Goal: Task Accomplishment & Management: Manage account settings

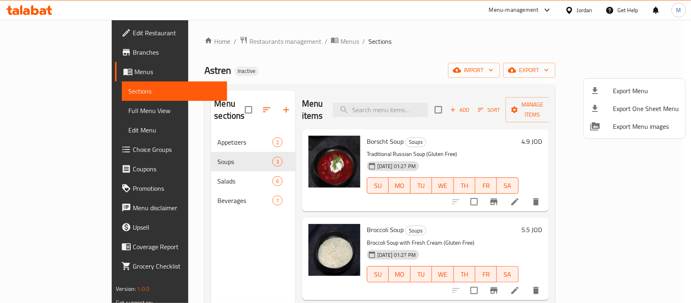
click at [216, 127] on div at bounding box center [345, 151] width 691 height 303
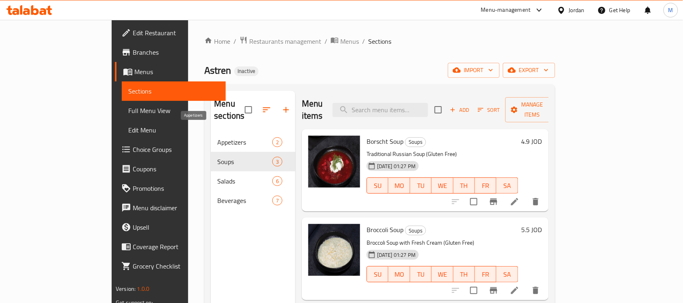
click at [217, 137] on span "Appetizers" at bounding box center [244, 142] width 55 height 10
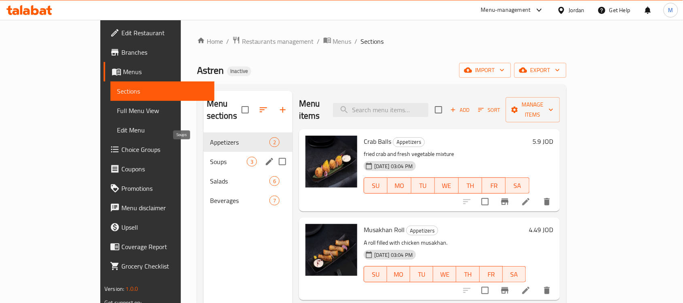
click at [210, 157] on span "Soups" at bounding box center [228, 162] width 37 height 10
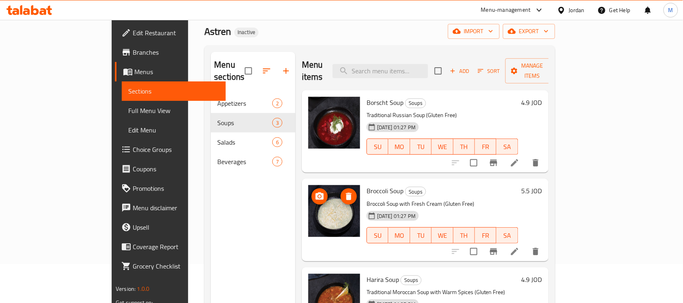
scroll to position [114, 0]
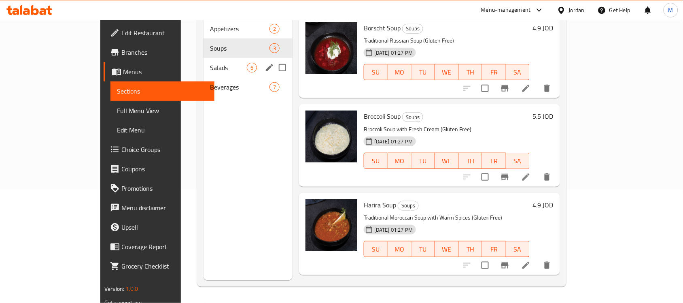
click at [203, 61] on div "Salads 6" at bounding box center [247, 67] width 89 height 19
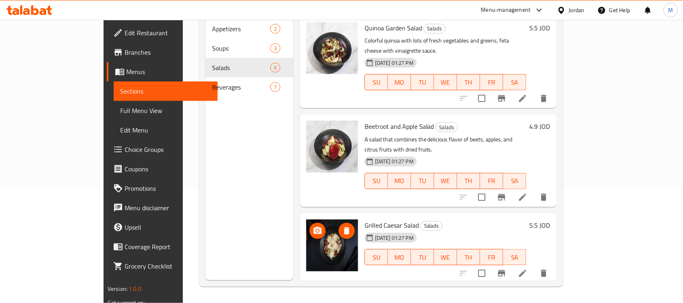
scroll to position [235, 0]
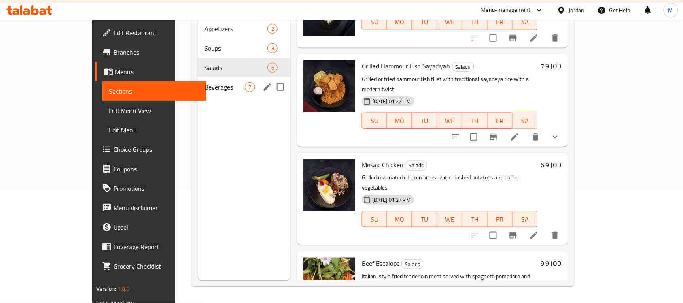
click at [204, 82] on span "Beverages" at bounding box center [224, 87] width 40 height 10
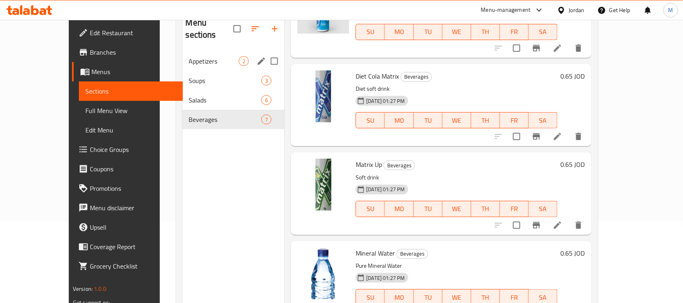
scroll to position [63, 0]
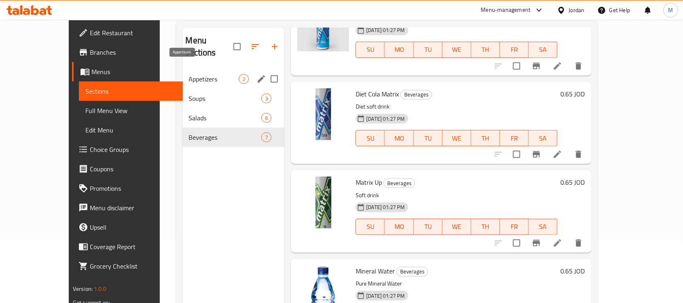
click at [189, 74] on span "Appetizers" at bounding box center [214, 79] width 50 height 10
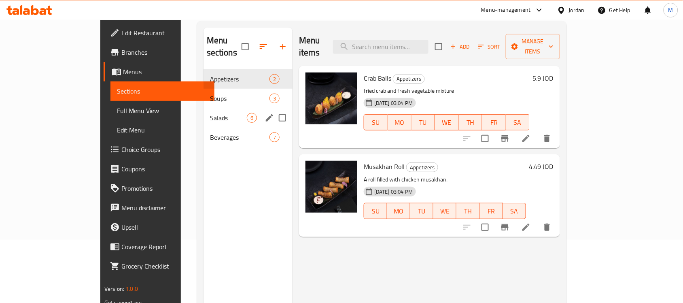
click at [203, 108] on div "Salads 6" at bounding box center [247, 117] width 89 height 19
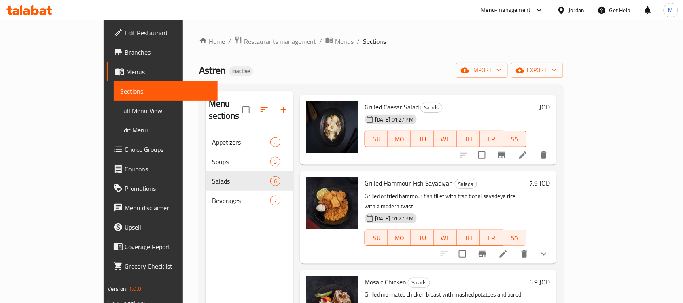
scroll to position [235, 0]
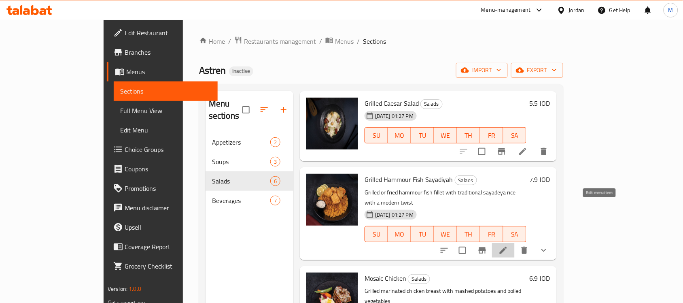
click at [508, 245] on icon at bounding box center [503, 250] width 10 height 10
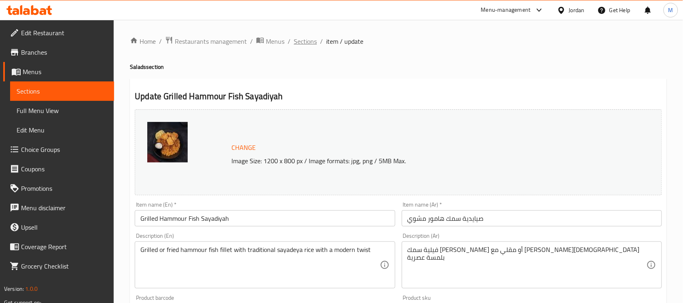
click at [306, 40] on span "Sections" at bounding box center [305, 41] width 23 height 10
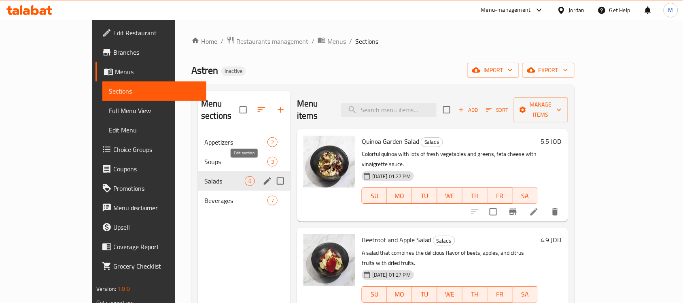
click at [263, 176] on icon "edit" at bounding box center [268, 181] width 10 height 10
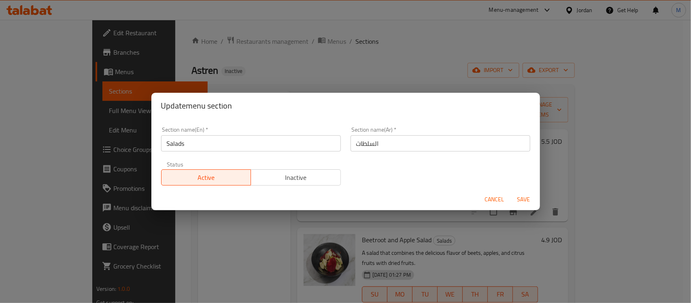
click at [237, 139] on input "Salads" at bounding box center [251, 143] width 180 height 16
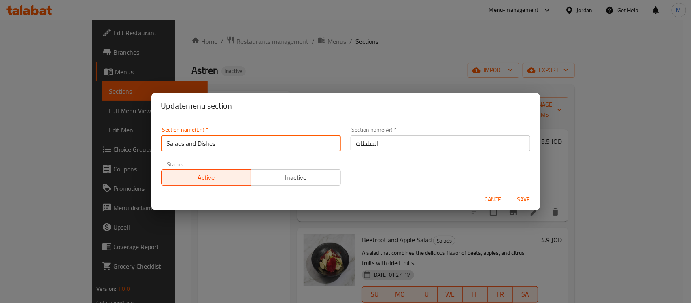
type input "Salads and Dishes"
click at [389, 143] on input "السلطات" at bounding box center [440, 143] width 180 height 16
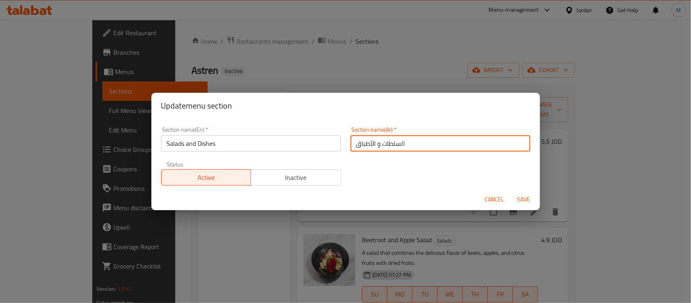
type input "السلطات و الأطباق"
click at [528, 202] on span "Save" at bounding box center [523, 199] width 19 height 10
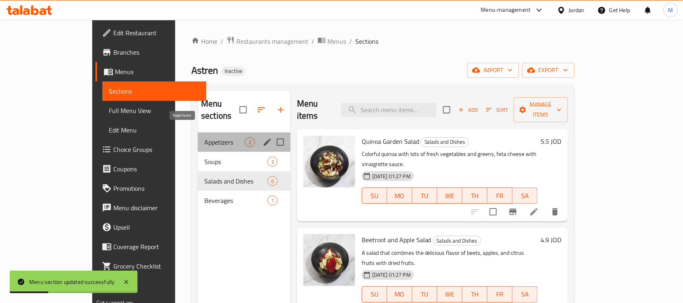
click at [204, 137] on span "Appetizers" at bounding box center [224, 142] width 40 height 10
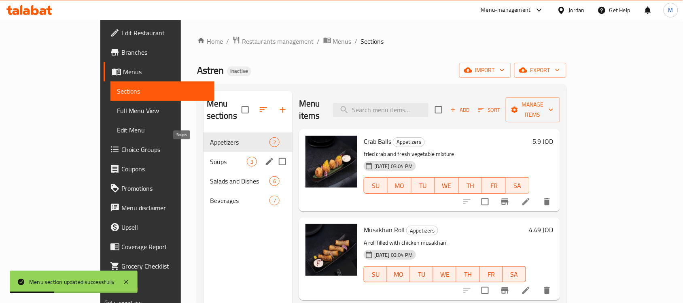
click at [210, 157] on span "Soups" at bounding box center [228, 162] width 37 height 10
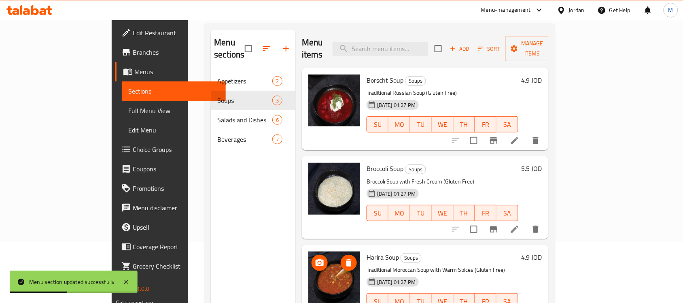
scroll to position [114, 0]
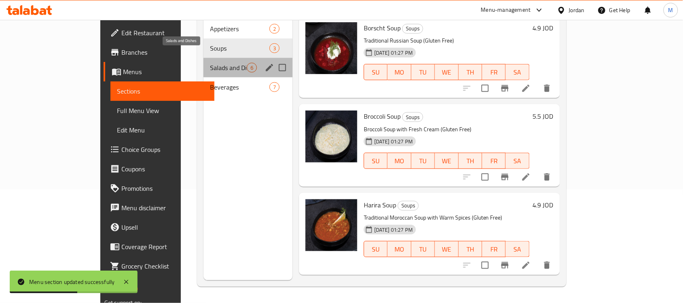
click at [210, 63] on span "Salads and Dishes" at bounding box center [228, 68] width 37 height 10
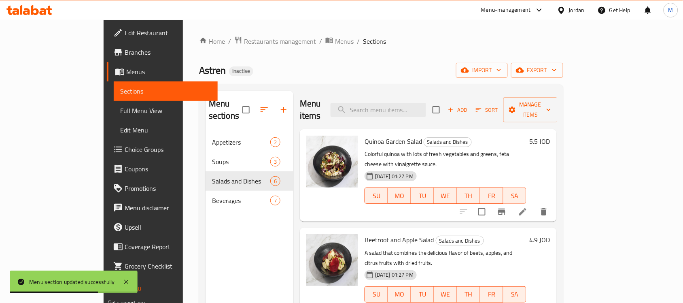
click at [563, 61] on div "Home / Restaurants management / Menus / Sections Astren Inactive import export …" at bounding box center [381, 218] width 364 height 364
click at [557, 70] on span "export" at bounding box center [536, 70] width 39 height 10
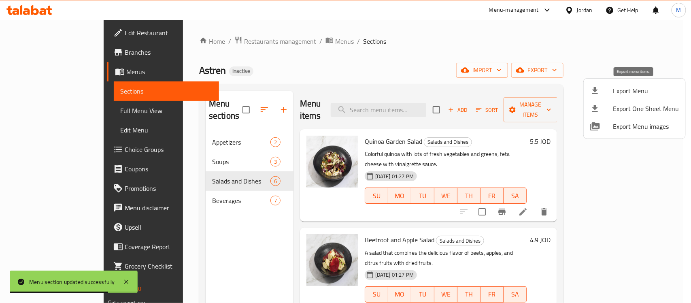
click at [621, 91] on span "Export Menu" at bounding box center [645, 91] width 66 height 10
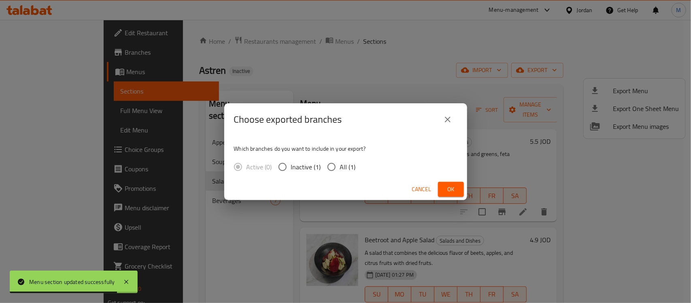
click at [348, 164] on span "All (1)" at bounding box center [348, 167] width 16 height 10
click at [340, 164] on input "All (1)" at bounding box center [331, 166] width 17 height 17
radio input "true"
click at [445, 186] on span "Ok" at bounding box center [450, 189] width 13 height 10
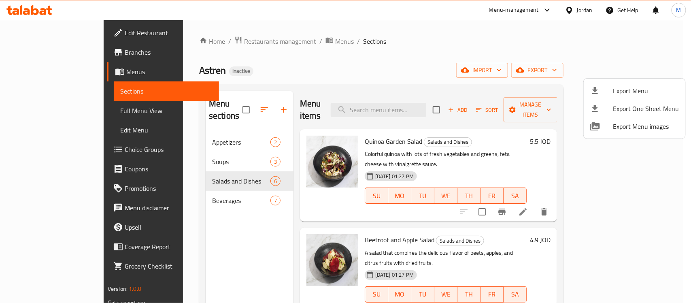
click at [580, 13] on div at bounding box center [345, 151] width 691 height 303
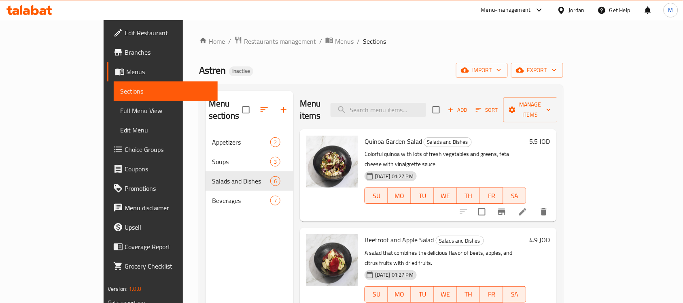
click at [572, 7] on div "Jordan" at bounding box center [577, 10] width 16 height 9
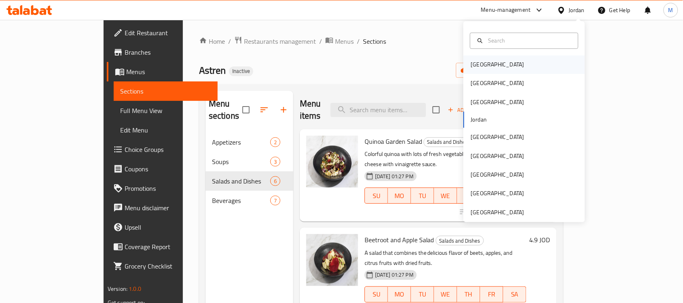
click at [480, 66] on div "[GEOGRAPHIC_DATA]" at bounding box center [497, 64] width 53 height 9
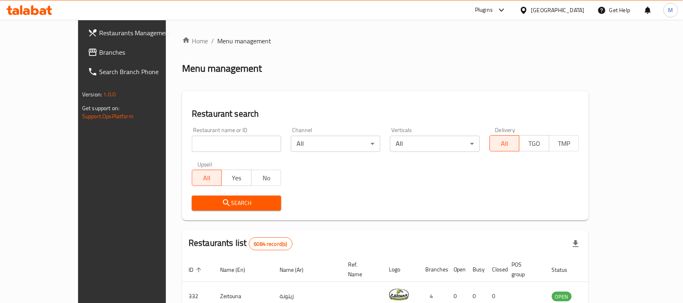
click at [99, 47] on span "Branches" at bounding box center [142, 52] width 87 height 10
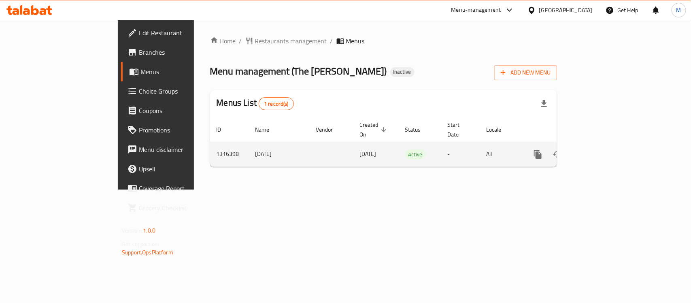
click at [601, 150] on icon "enhanced table" at bounding box center [596, 154] width 10 height 10
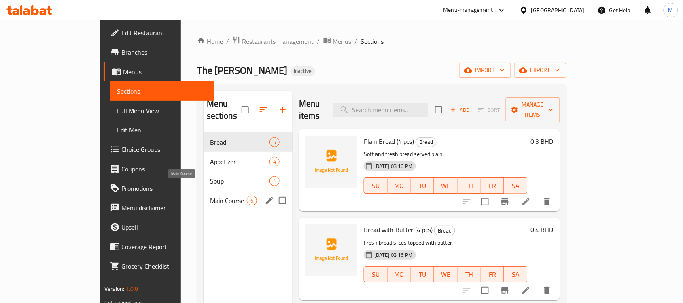
click at [210, 195] on span "Main Course" at bounding box center [228, 200] width 37 height 10
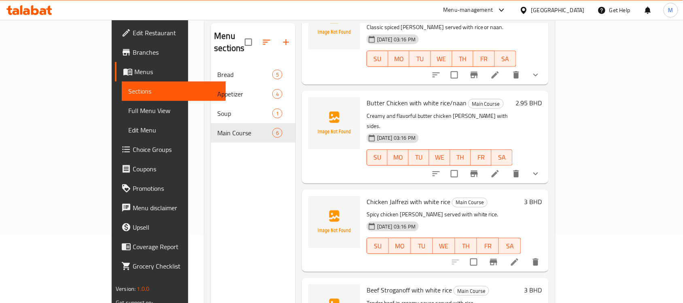
scroll to position [13, 0]
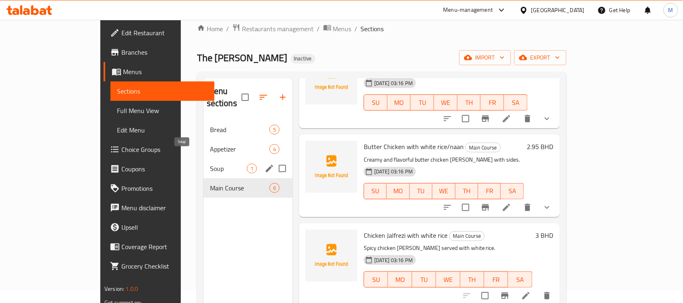
click at [210, 163] on span "Soup" at bounding box center [228, 168] width 37 height 10
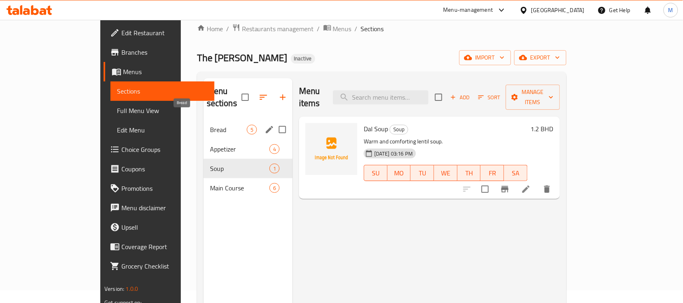
click at [210, 125] on span "Bread" at bounding box center [228, 130] width 37 height 10
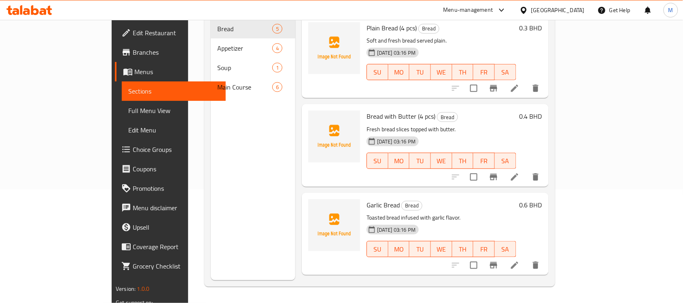
scroll to position [13, 0]
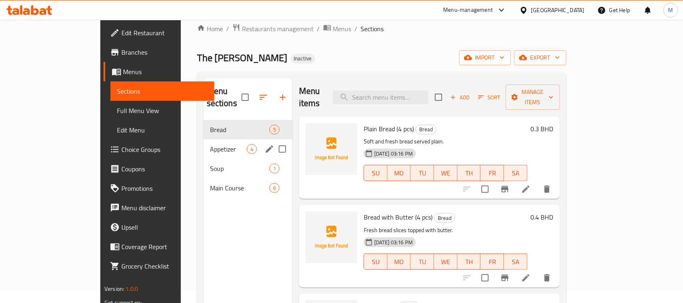
click at [203, 142] on div "Appetizer 4" at bounding box center [247, 148] width 89 height 19
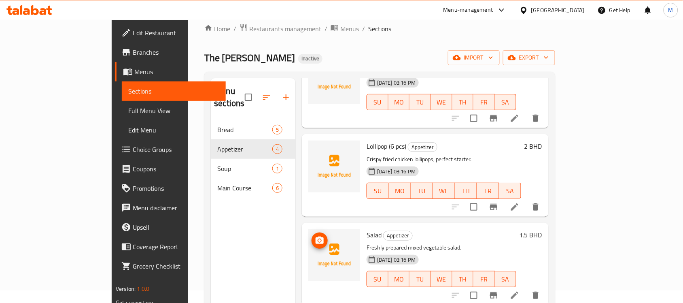
scroll to position [114, 0]
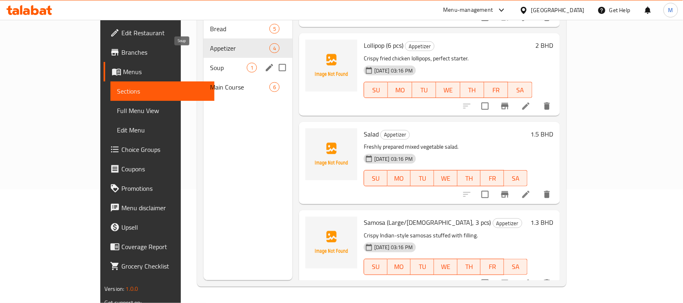
click at [210, 63] on span "Soup" at bounding box center [228, 68] width 37 height 10
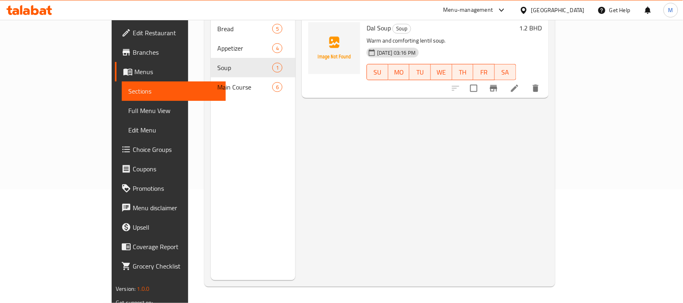
scroll to position [13, 0]
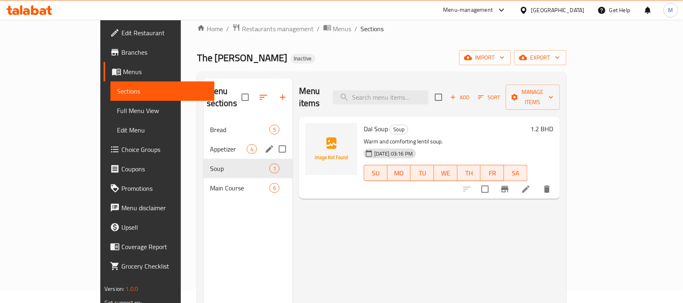
click at [210, 144] on span "Appetizer" at bounding box center [228, 149] width 37 height 10
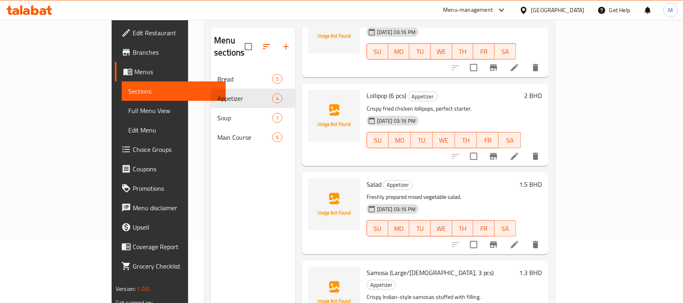
scroll to position [114, 0]
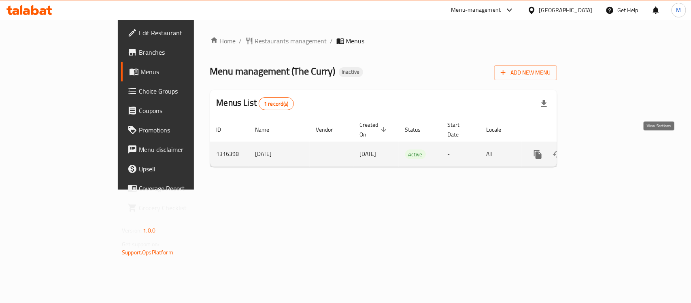
click at [600, 150] on icon "enhanced table" at bounding box center [595, 153] width 7 height 7
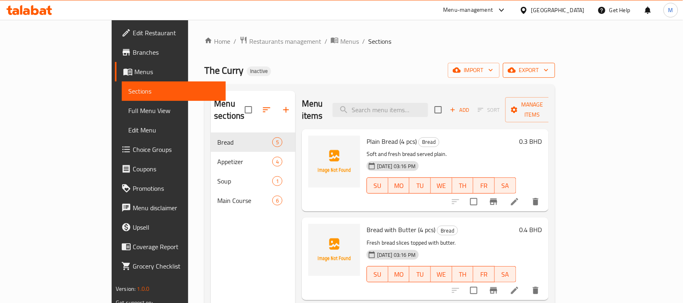
click at [549, 70] on span "export" at bounding box center [528, 70] width 39 height 10
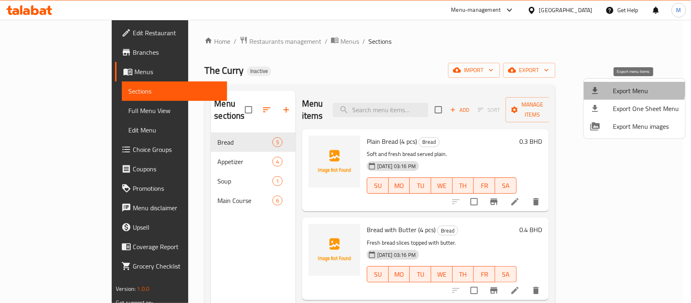
click at [630, 87] on span "Export Menu" at bounding box center [645, 91] width 66 height 10
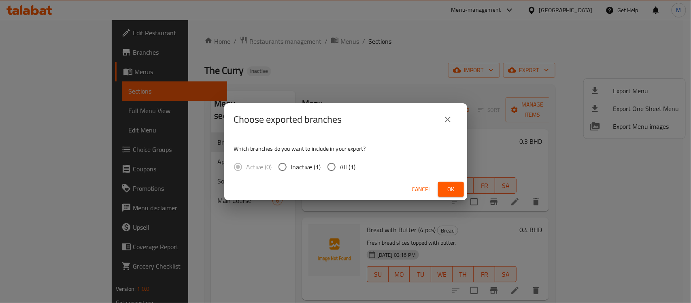
click at [344, 170] on span "All (1)" at bounding box center [348, 167] width 16 height 10
click at [340, 170] on input "All (1)" at bounding box center [331, 166] width 17 height 17
radio input "true"
click at [456, 189] on span "Ok" at bounding box center [450, 189] width 13 height 10
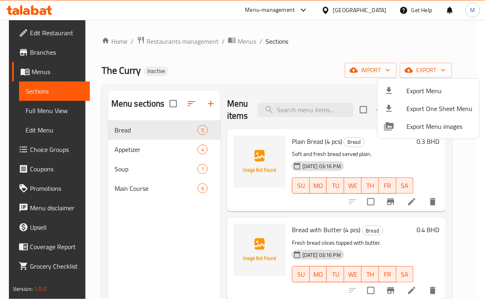
click at [290, 108] on div at bounding box center [242, 149] width 485 height 299
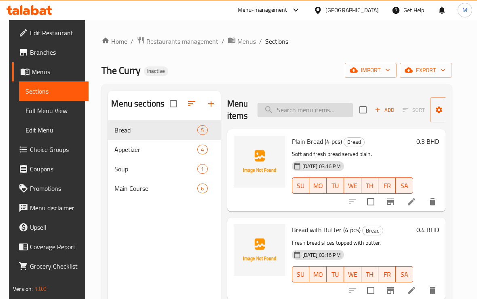
click at [296, 110] on input "search" at bounding box center [305, 110] width 95 height 14
paste input "Butter Garlic Bread"
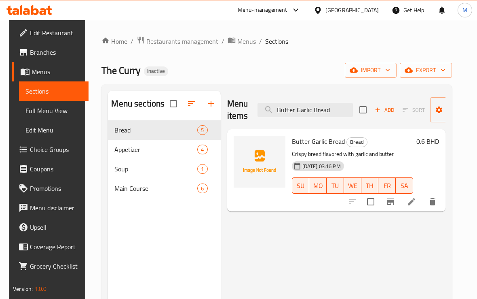
type input "Butter Garlic Bread"
click at [415, 205] on icon at bounding box center [411, 201] width 7 height 7
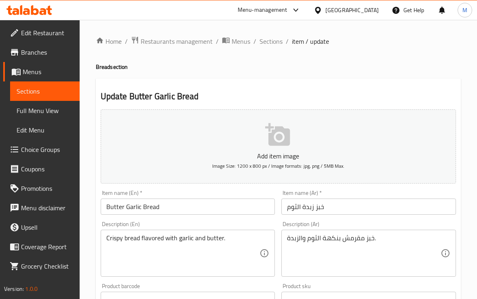
click at [314, 209] on input "خبز زبدة الثوم" at bounding box center [369, 206] width 175 height 16
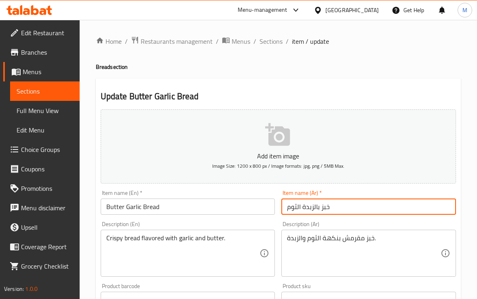
click at [300, 210] on input "خبز بالزبدة الثوم" at bounding box center [369, 206] width 175 height 16
type input "خبز بالزبدة والثوم"
click at [314, 217] on div "Item name (Ar)   * خبز بالزبدة والثوم Item name (Ar) *" at bounding box center [368, 201] width 181 height 31
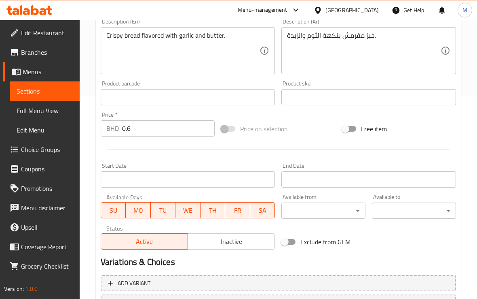
scroll to position [271, 0]
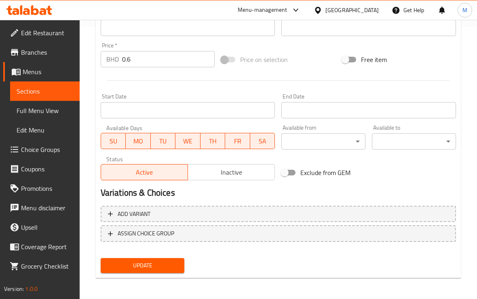
click at [152, 261] on span "Update" at bounding box center [142, 265] width 71 height 10
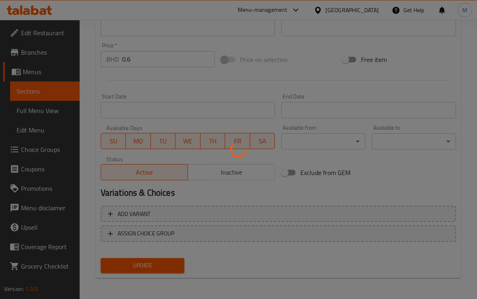
scroll to position [120, 0]
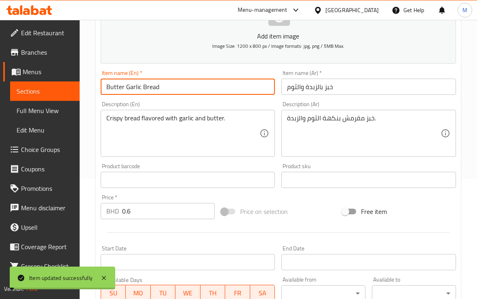
click at [137, 86] on input "Butter Garlic Bread" at bounding box center [188, 86] width 175 height 16
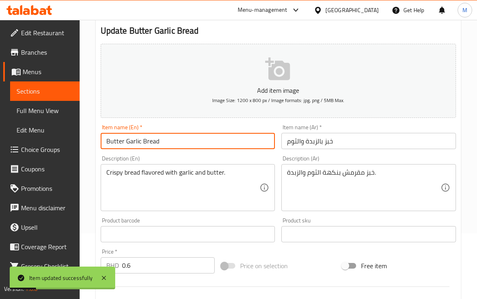
scroll to position [0, 0]
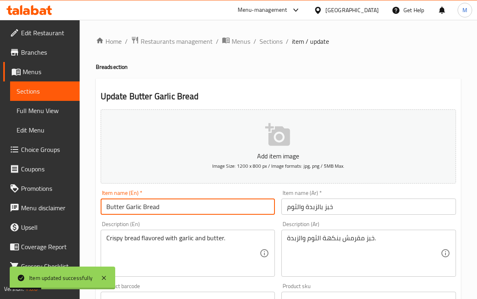
click at [263, 38] on span "Sections" at bounding box center [271, 41] width 23 height 10
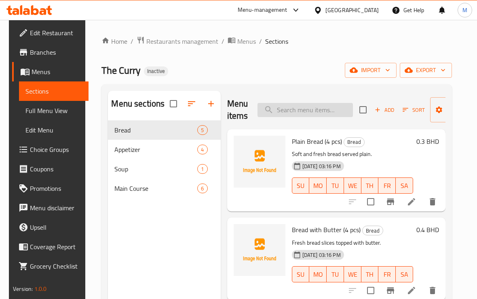
click at [314, 110] on input "search" at bounding box center [305, 110] width 95 height 14
paste input "Butter Chicken with white rice/naan"
type input "Butter Chicken with white rice/naan"
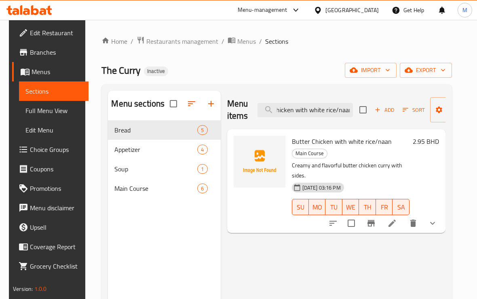
click at [397, 218] on icon at bounding box center [393, 223] width 10 height 10
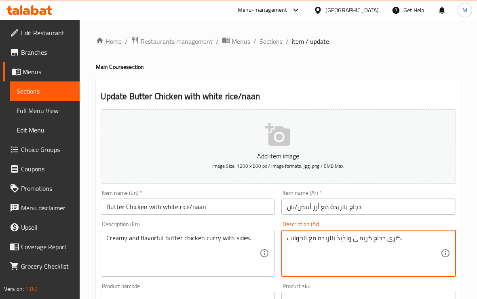
click at [298, 239] on textarea "كاري دجاج كريمي ولذيذ بالزبدة مع الجوانب." at bounding box center [364, 253] width 154 height 38
type textarea "كاري دجاج كريمي ولذيذ بالزبدة مع الاطباق الجانبية."
click at [275, 226] on div "Description (En) Creamy and flavorful butter chicken curry with sides. Descript…" at bounding box center [188, 248] width 175 height 55
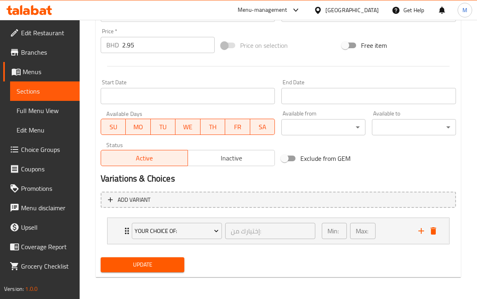
click at [155, 265] on span "Update" at bounding box center [142, 264] width 71 height 10
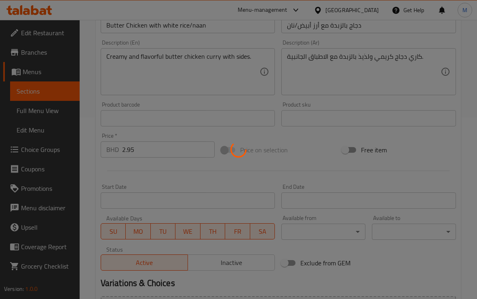
scroll to position [83, 0]
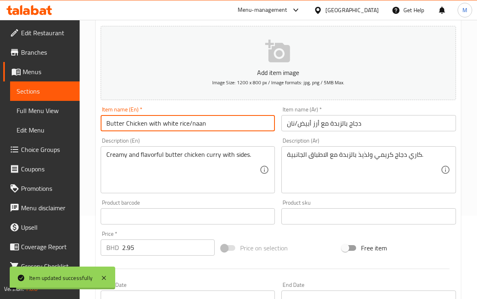
drag, startPoint x: 225, startPoint y: 123, endPoint x: 74, endPoint y: 121, distance: 150.9
click at [74, 121] on div "Edit Restaurant Branches Menus Sections Full Menu View Edit Menu Choice Groups …" at bounding box center [238, 218] width 477 height 565
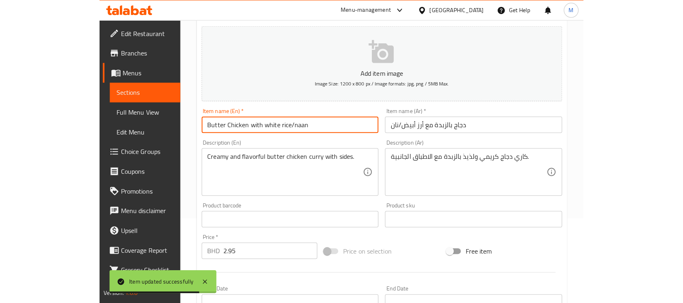
scroll to position [0, 0]
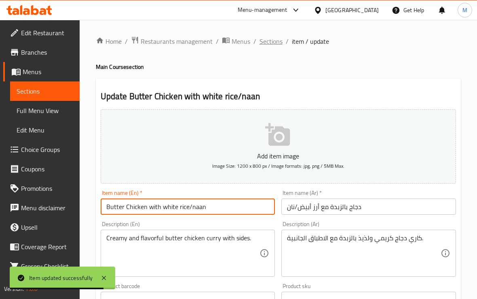
click at [265, 40] on span "Sections" at bounding box center [271, 41] width 23 height 10
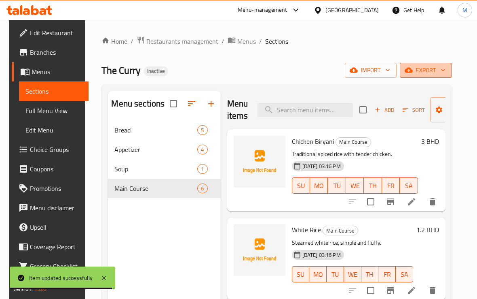
click at [427, 70] on span "export" at bounding box center [426, 70] width 39 height 10
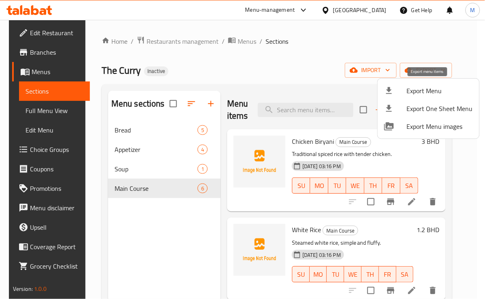
click at [418, 86] on span "Export Menu" at bounding box center [440, 91] width 66 height 10
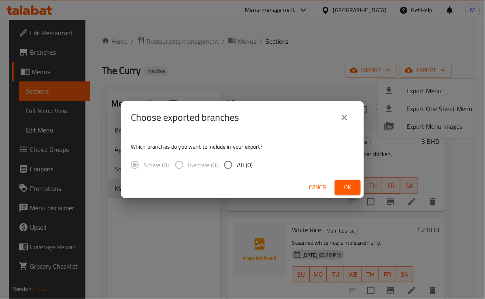
click at [241, 164] on span "All (0)" at bounding box center [245, 165] width 16 height 10
click at [237, 164] on input "All (0)" at bounding box center [228, 164] width 17 height 17
radio input "true"
click at [353, 185] on span "Ok" at bounding box center [347, 187] width 13 height 10
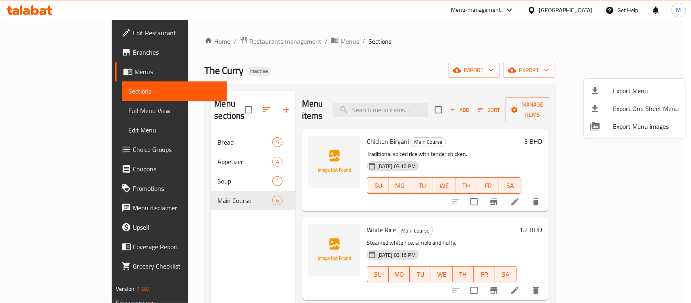
click at [568, 9] on div at bounding box center [345, 151] width 691 height 303
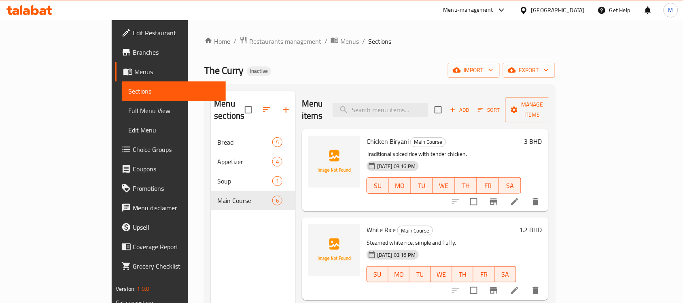
click at [567, 9] on div "[GEOGRAPHIC_DATA]" at bounding box center [557, 10] width 53 height 9
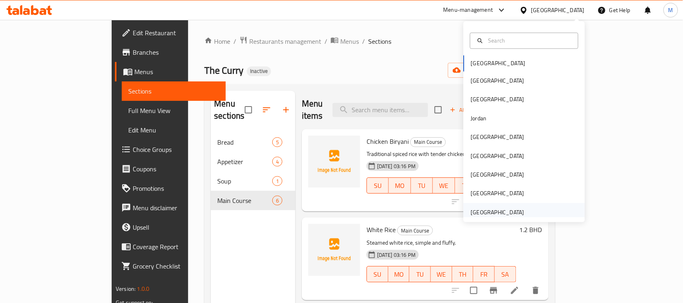
click at [477, 208] on div "United Arab Emirates" at bounding box center [497, 212] width 53 height 9
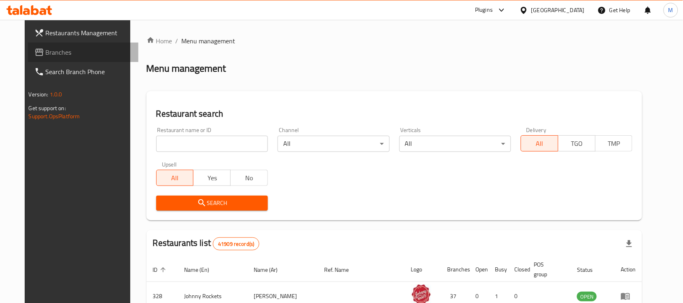
click at [59, 51] on span "Branches" at bounding box center [89, 52] width 87 height 10
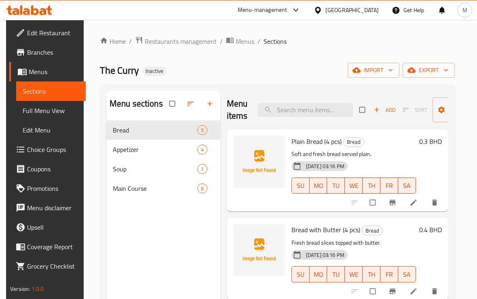
drag, startPoint x: 252, startPoint y: 75, endPoint x: 163, endPoint y: 133, distance: 105.6
click at [252, 75] on div "The Curry Inactive import export" at bounding box center [277, 70] width 355 height 15
click at [35, 108] on span "Full Menu View" at bounding box center [51, 111] width 57 height 10
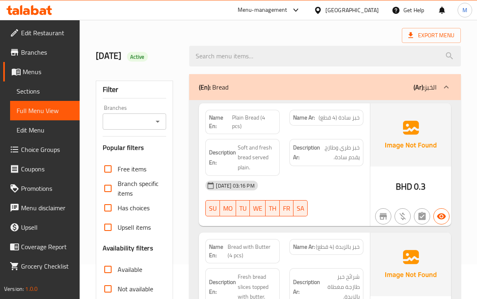
scroll to position [101, 0]
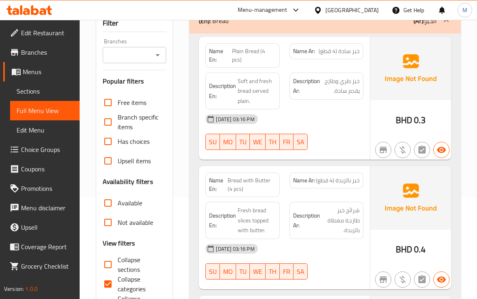
click at [119, 286] on span "Collapse categories" at bounding box center [139, 283] width 42 height 19
click at [118, 286] on input "Collapse categories" at bounding box center [107, 283] width 19 height 19
checkbox input "false"
click at [339, 108] on div "Description Ar: خبز طري وطازج يقدم سادة." at bounding box center [327, 91] width 84 height 47
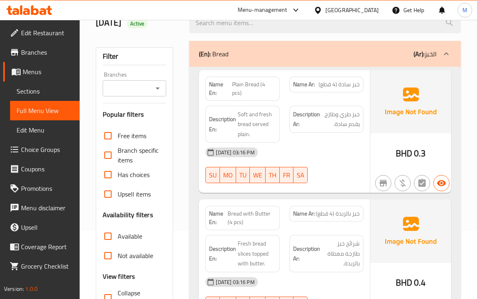
scroll to position [51, 0]
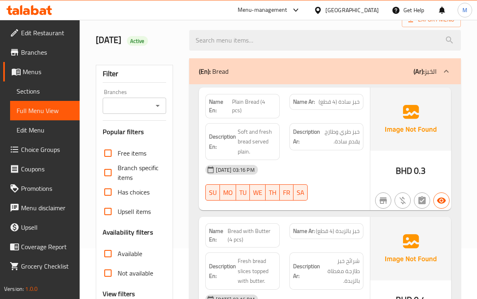
click at [306, 148] on div "Description Ar: خبز طري وطازج يقدم سادة." at bounding box center [327, 136] width 74 height 27
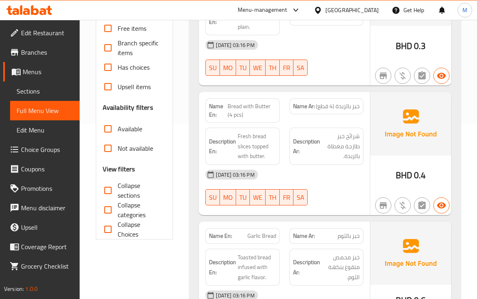
scroll to position [202, 0]
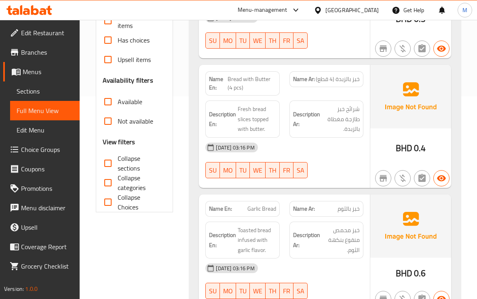
click at [318, 142] on div "[DATE] 03:16 PM" at bounding box center [284, 147] width 167 height 19
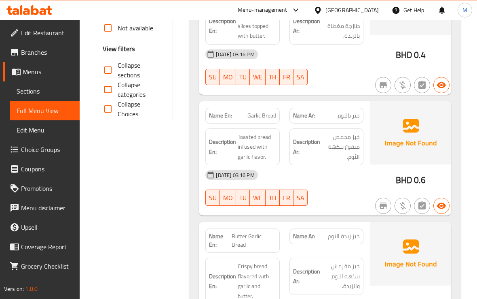
scroll to position [354, 0]
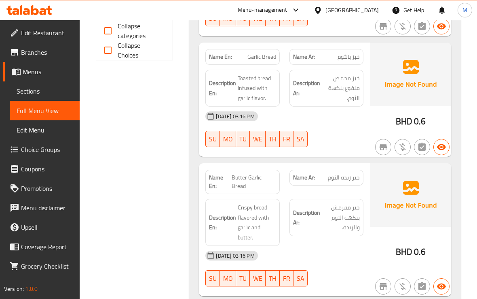
click at [328, 125] on div "[DATE] 03:16 PM" at bounding box center [284, 115] width 167 height 19
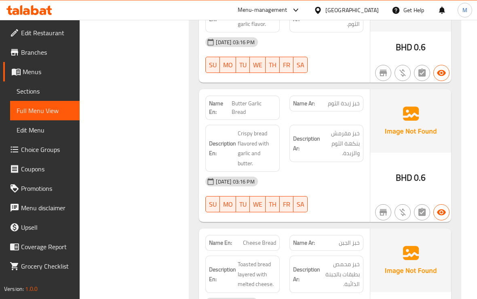
scroll to position [455, 0]
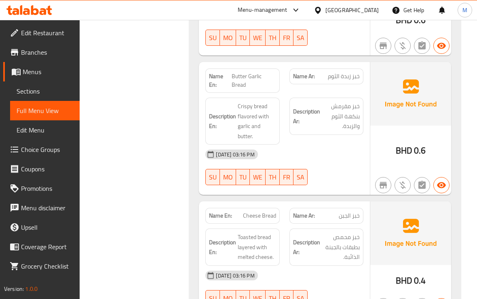
click at [242, 82] on span "Butter Garlic Bread" at bounding box center [254, 80] width 44 height 17
copy span "Butter Garlic Bread"
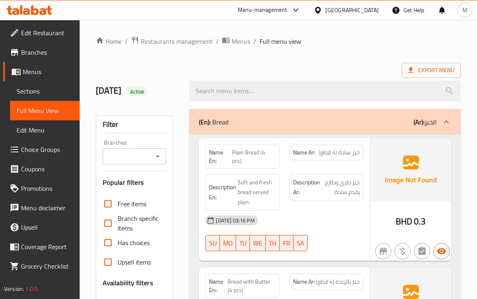
scroll to position [132, 0]
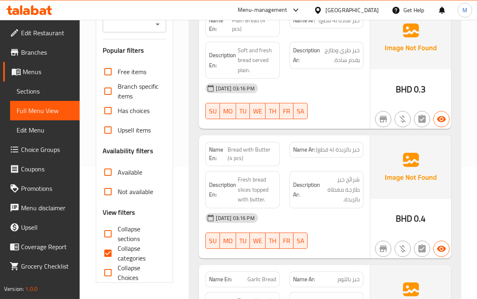
click at [108, 257] on input "Collapse categories" at bounding box center [107, 252] width 19 height 19
checkbox input "false"
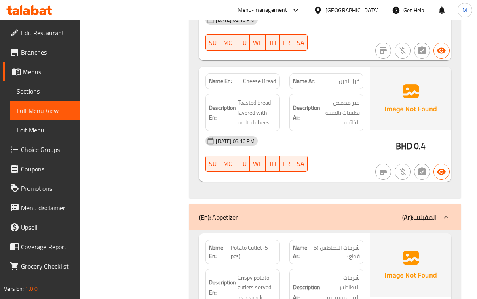
scroll to position [539, 0]
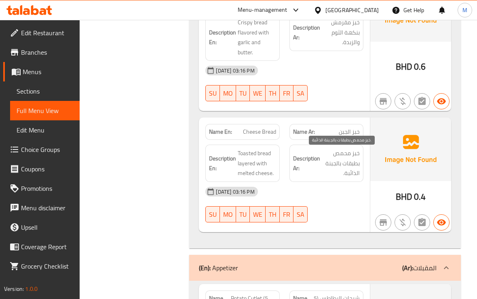
click at [328, 176] on span "خبز محمص بطبقات بالجبنة الذائبة." at bounding box center [341, 163] width 38 height 30
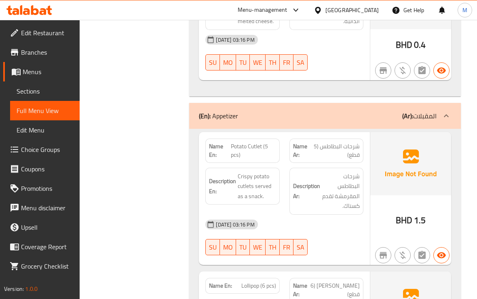
scroll to position [741, 0]
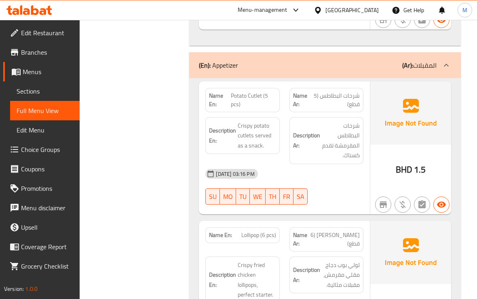
click at [301, 149] on strong "Description Ar:" at bounding box center [306, 140] width 27 height 20
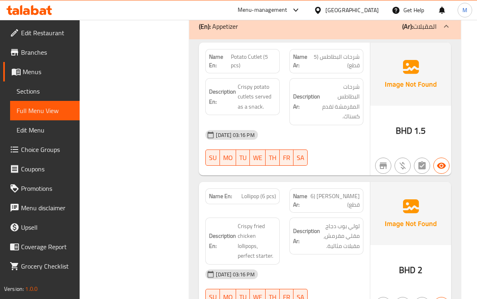
scroll to position [893, 0]
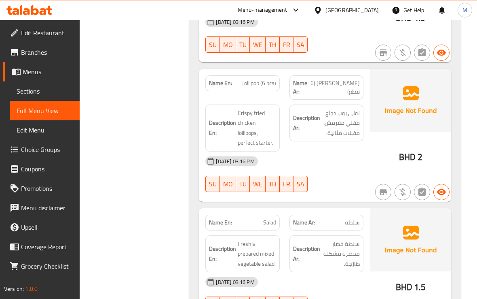
click at [309, 144] on div "Description Ar: لولي بوب دجاج مقلي مقرمش، مقبلات مثالية." at bounding box center [327, 128] width 84 height 57
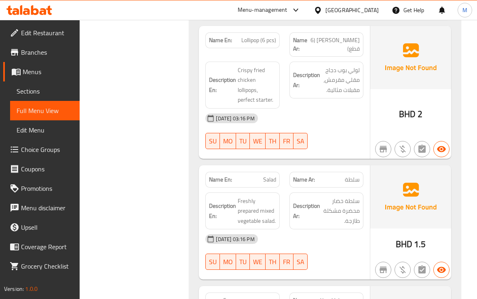
scroll to position [1044, 0]
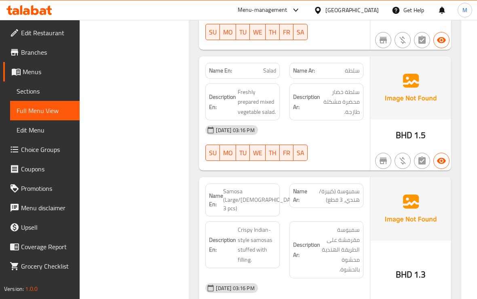
click at [336, 135] on div "[DATE] 03:16 PM" at bounding box center [284, 129] width 167 height 19
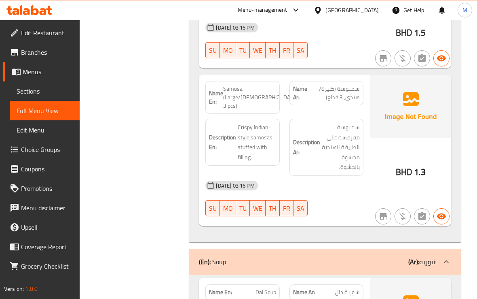
scroll to position [1196, 0]
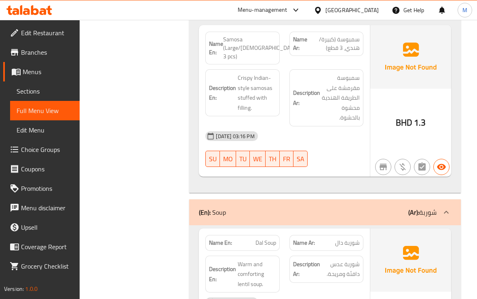
click at [271, 112] on div "Description En: Crispy Indian-style samosas stuffed with filling." at bounding box center [243, 92] width 74 height 47
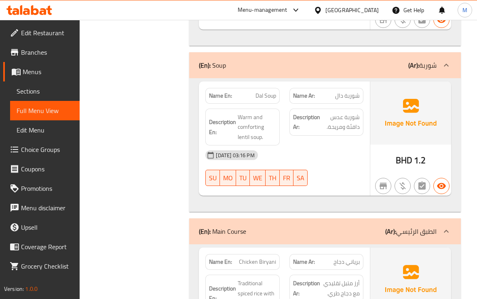
scroll to position [1348, 0]
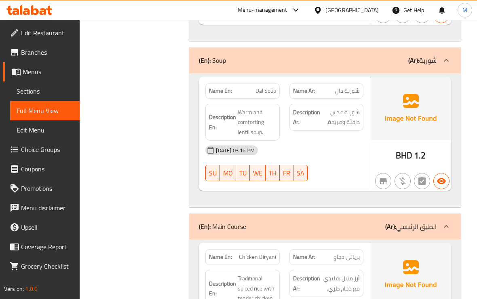
click at [365, 146] on div "[DATE] 03:16 PM" at bounding box center [284, 149] width 167 height 19
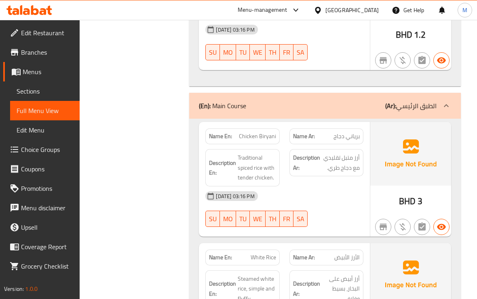
scroll to position [1500, 0]
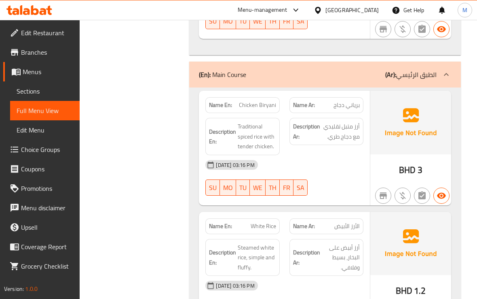
click at [314, 140] on div "Description Ar: أرز متبل تقليدي مع دجاج طري." at bounding box center [327, 131] width 74 height 27
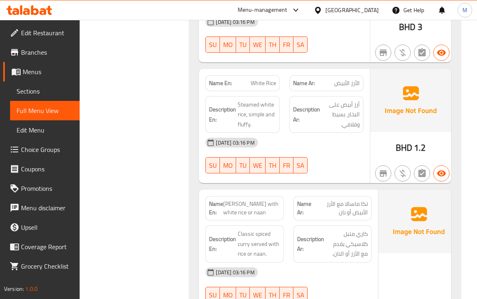
scroll to position [1651, 0]
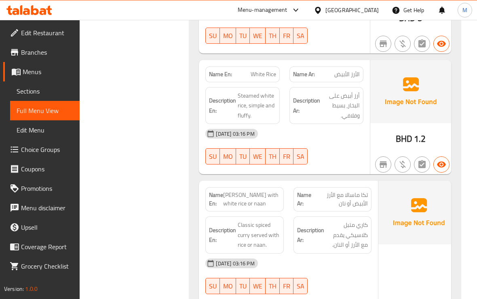
click at [345, 137] on div "[DATE] 03:16 PM" at bounding box center [284, 133] width 167 height 19
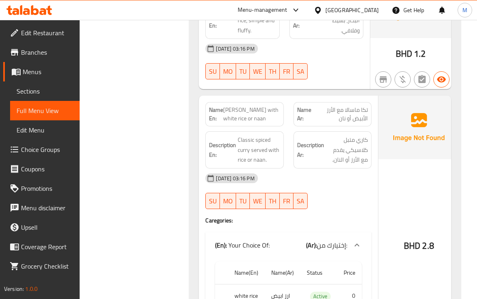
scroll to position [1752, 0]
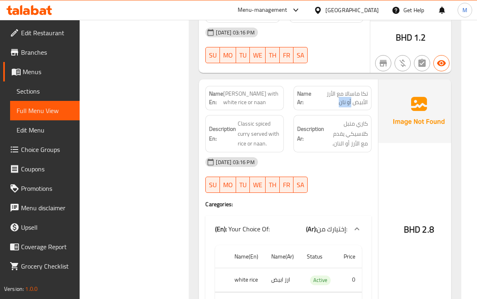
drag, startPoint x: 335, startPoint y: 102, endPoint x: 350, endPoint y: 101, distance: 15.0
click at [350, 101] on span "تكا ماسالا مع الأرز الأبيض أو نان" at bounding box center [341, 97] width 54 height 17
click at [346, 152] on div "[DATE] 03:16 PM" at bounding box center [289, 161] width 176 height 19
click at [284, 137] on div "Description En: Classic spiced curry served with rice or naan." at bounding box center [245, 133] width 88 height 47
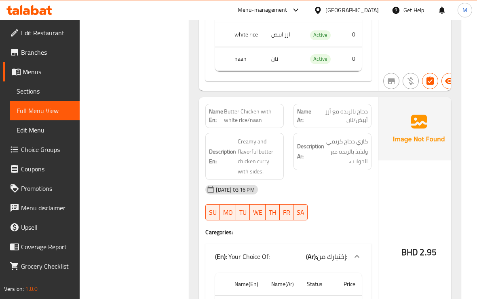
scroll to position [2005, 0]
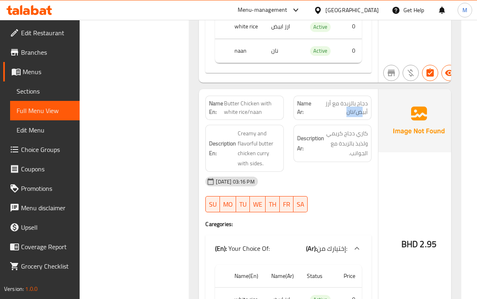
drag, startPoint x: 341, startPoint y: 109, endPoint x: 359, endPoint y: 110, distance: 17.8
click at [359, 110] on span "دجاج بالزبدة مع أرز أبيض/نان" at bounding box center [341, 107] width 53 height 17
click at [350, 150] on span "كاري دجاج كريمي ولذيذ بالزبدة مع الجوانب." at bounding box center [347, 143] width 42 height 30
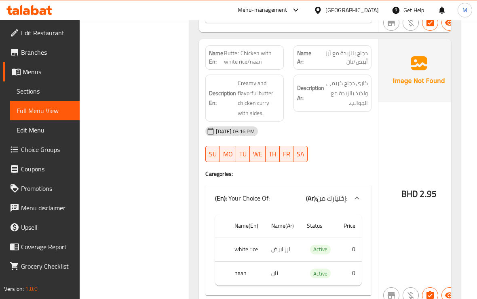
scroll to position [2056, 0]
click at [294, 123] on div "[DATE] 03:16 PM" at bounding box center [289, 130] width 176 height 19
click at [357, 104] on span "كاري دجاج كريمي ولذيذ بالزبدة مع الجوانب." at bounding box center [347, 93] width 42 height 30
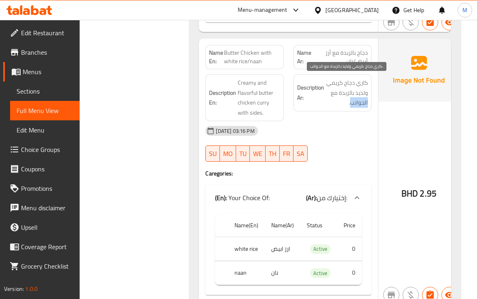
click at [357, 104] on span "كاري دجاج كريمي ولذيذ بالزبدة مع الجوانب." at bounding box center [347, 93] width 42 height 30
copy span "الجوانب"
click at [249, 55] on span "Butter Chicken with white rice/naan" at bounding box center [252, 57] width 56 height 17
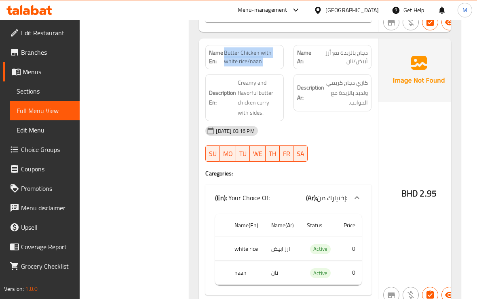
click at [249, 55] on span "Butter Chicken with white rice/naan" at bounding box center [252, 57] width 56 height 17
copy span "Butter Chicken with white rice/naan"
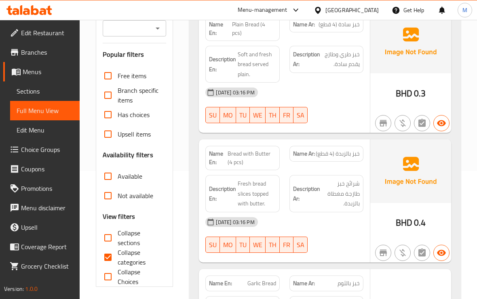
scroll to position [132, 0]
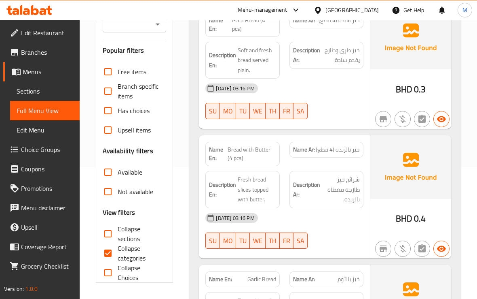
click at [112, 257] on input "Collapse categories" at bounding box center [107, 252] width 19 height 19
checkbox input "false"
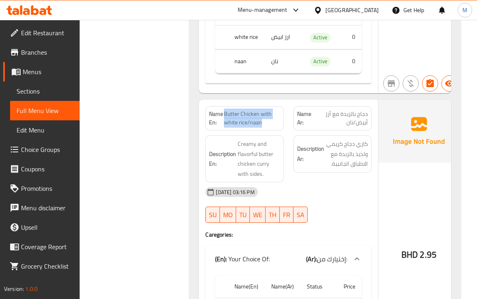
scroll to position [2013, 0]
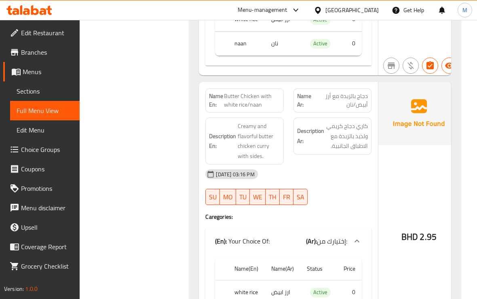
click at [261, 145] on span "Creamy and flavorful butter chicken curry with sides." at bounding box center [259, 141] width 42 height 40
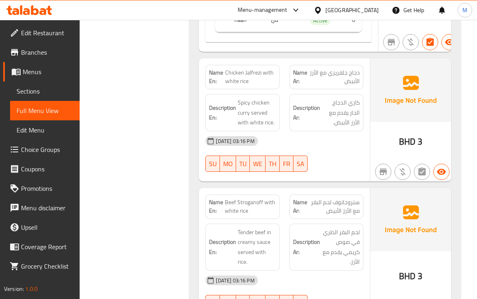
scroll to position [2316, 0]
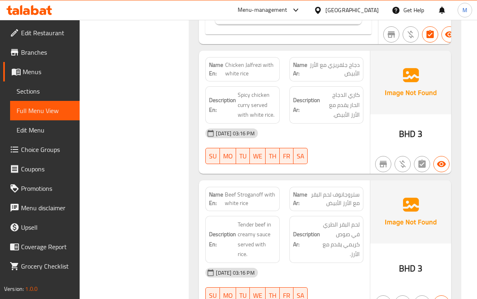
click at [292, 110] on div "Description Ar: كاري الدجاج الحار يقدم مع الأرز الأبيض." at bounding box center [327, 104] width 74 height 37
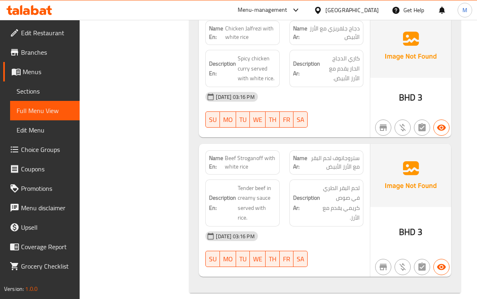
scroll to position [2362, 0]
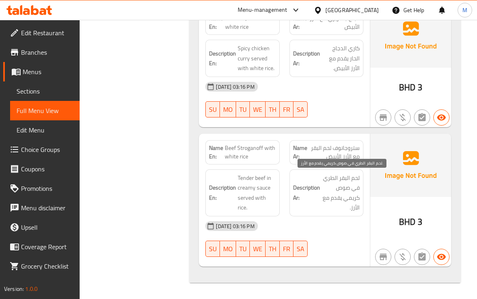
click at [353, 201] on span "لحم البقر الطري في صوص كريمي يقدم مع الأرز." at bounding box center [341, 193] width 38 height 40
click at [333, 215] on div "Description Ar: لحم البقر الطري في صوص كريمي يقدم مع الأرز." at bounding box center [327, 192] width 74 height 47
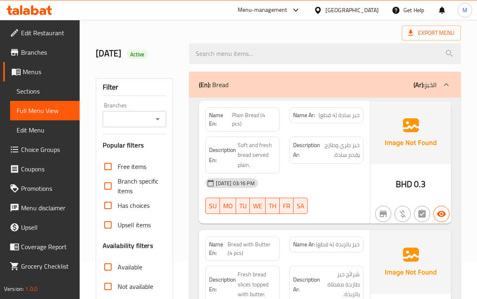
scroll to position [101, 0]
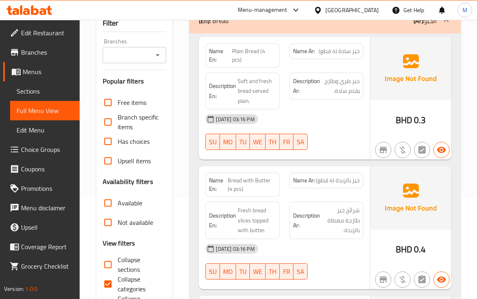
click at [118, 289] on span "Collapse categories" at bounding box center [139, 283] width 42 height 19
click at [118, 289] on input "Collapse categories" at bounding box center [107, 283] width 19 height 19
checkbox input "false"
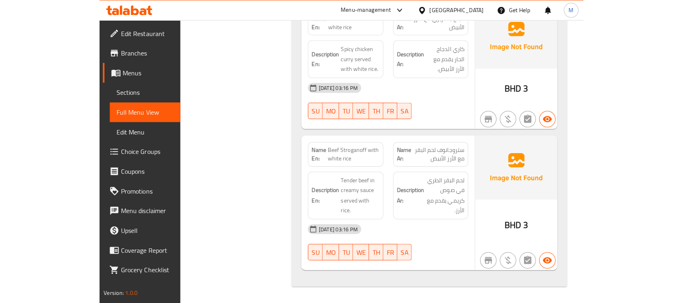
scroll to position [2004, 0]
